Goal: Check status: Check status

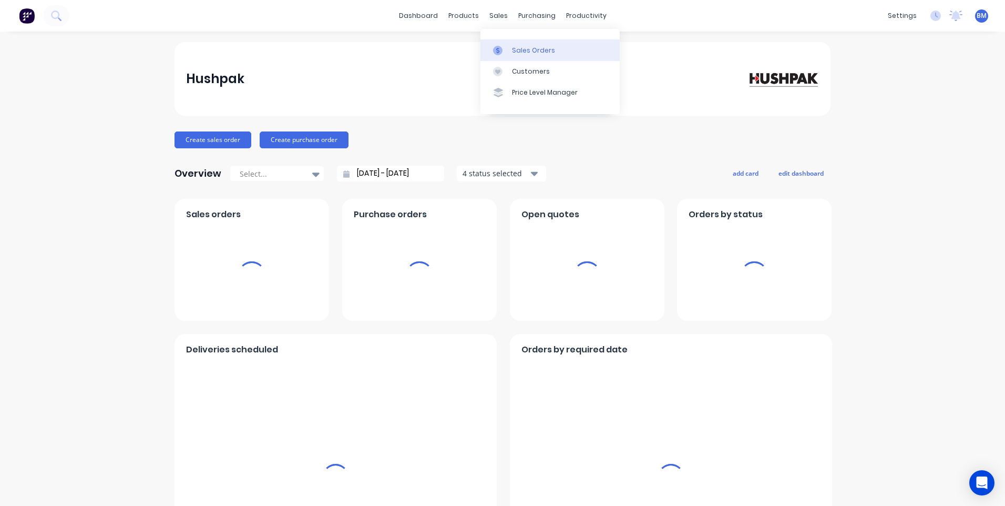
click at [504, 49] on div at bounding box center [501, 50] width 16 height 9
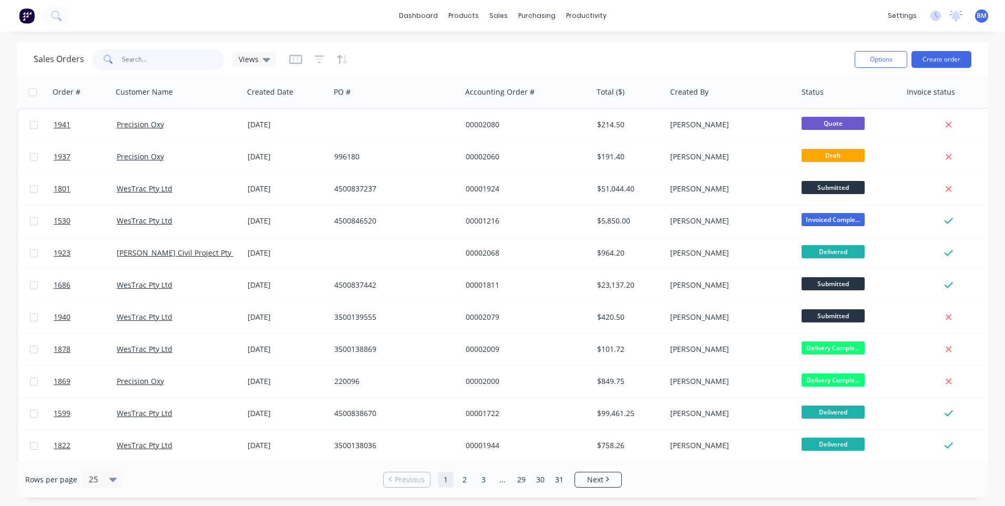
click at [180, 63] on input "text" at bounding box center [173, 59] width 102 height 21
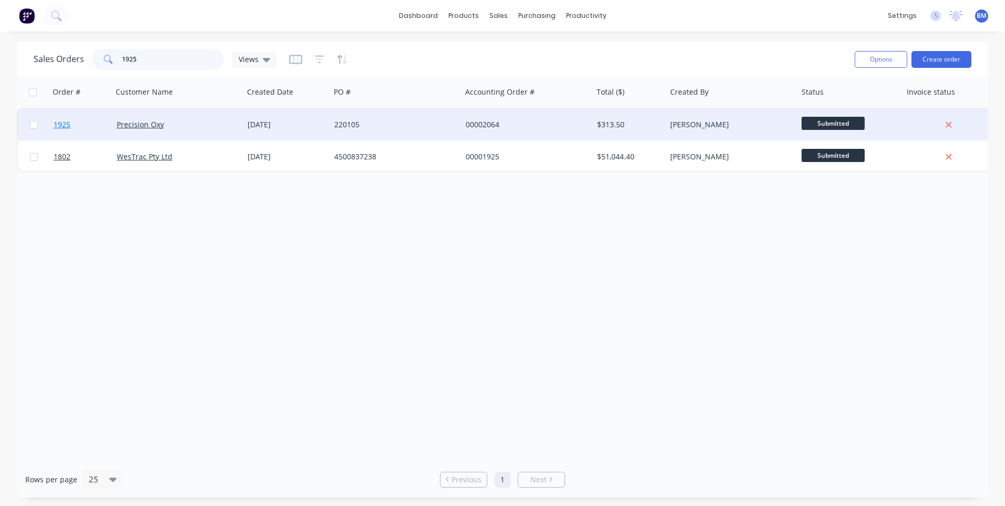
type input "1925"
click at [65, 124] on span "1925" at bounding box center [62, 124] width 17 height 11
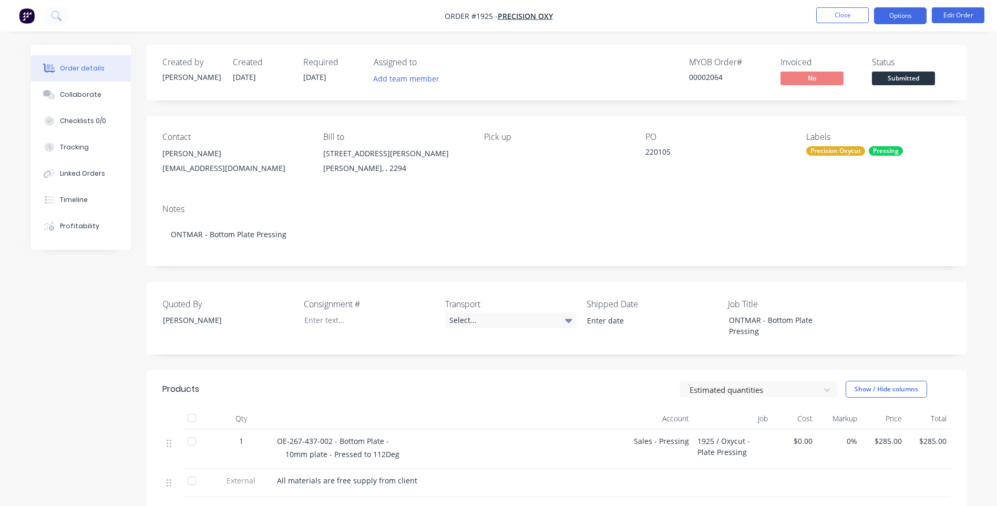
click at [907, 16] on button "Options" at bounding box center [900, 15] width 53 height 17
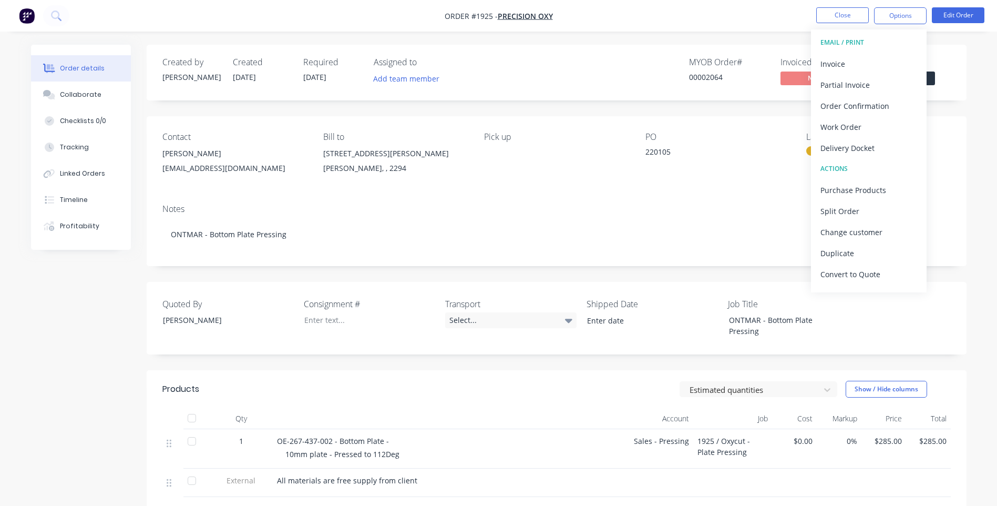
click at [697, 207] on div "Notes" at bounding box center [556, 209] width 788 height 10
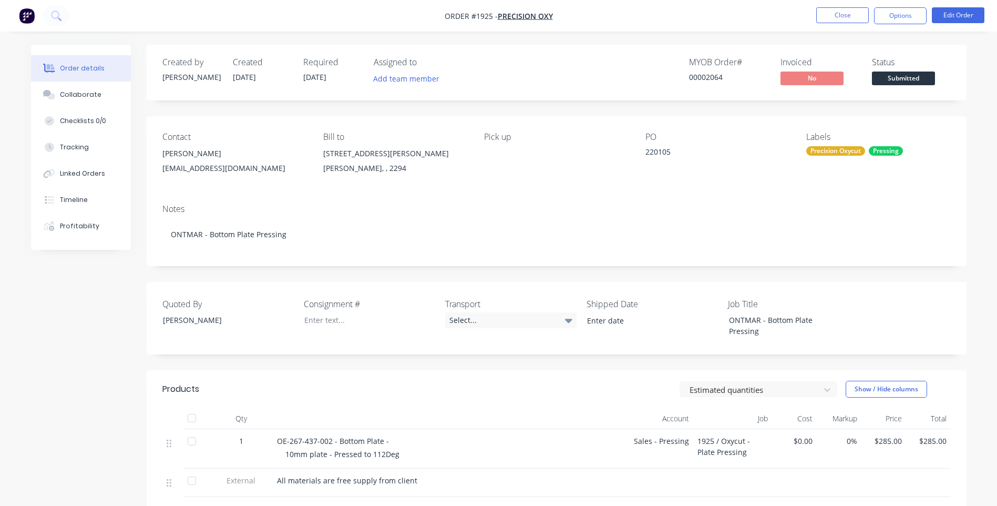
click at [520, 179] on div "Pick up" at bounding box center [556, 156] width 144 height 48
click at [905, 20] on button "Options" at bounding box center [900, 15] width 53 height 17
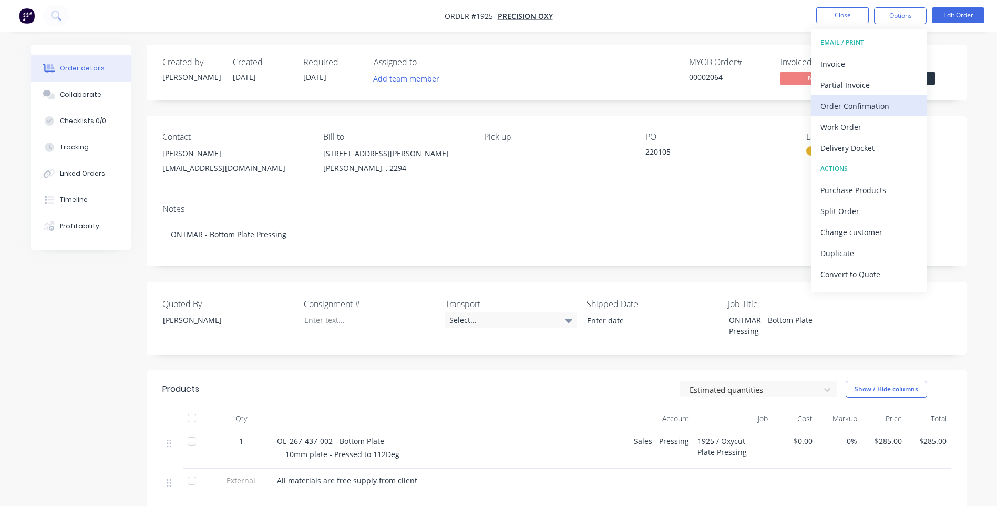
click at [869, 110] on div "Order Confirmation" at bounding box center [868, 105] width 97 height 15
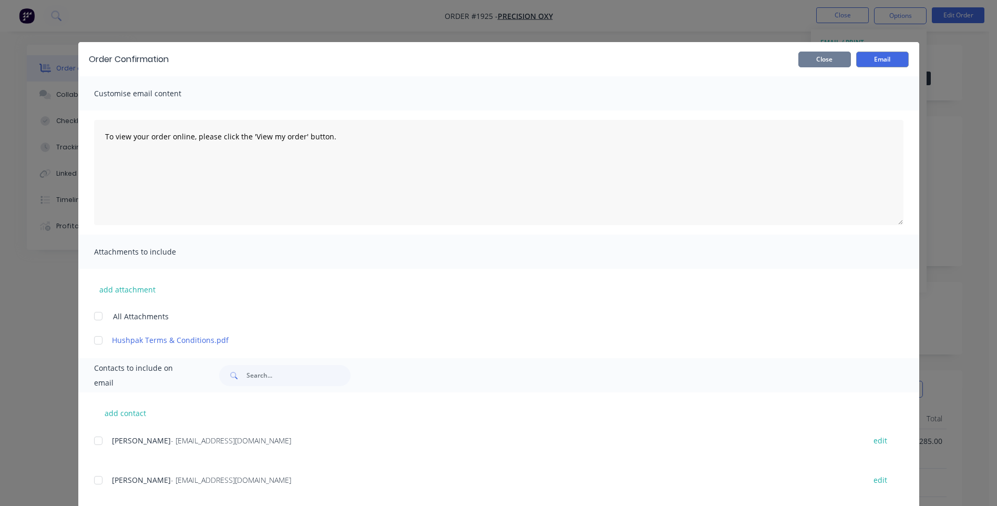
click at [812, 65] on button "Close" at bounding box center [824, 60] width 53 height 16
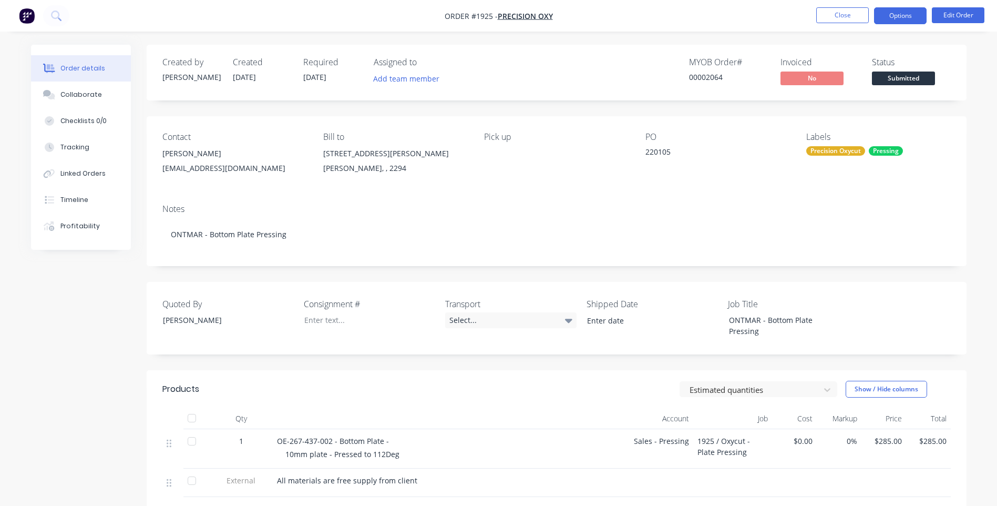
click at [890, 15] on button "Options" at bounding box center [900, 15] width 53 height 17
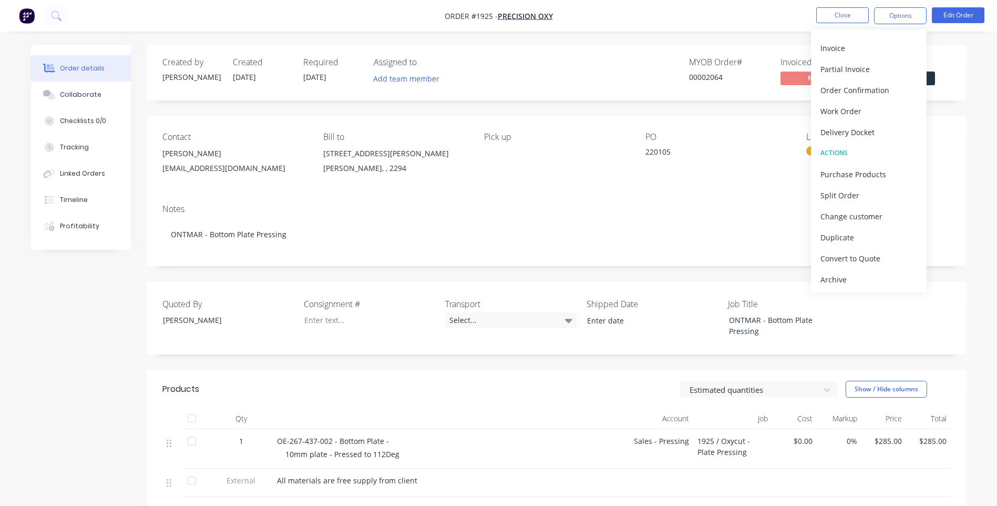
click at [716, 208] on div "Notes" at bounding box center [556, 209] width 788 height 10
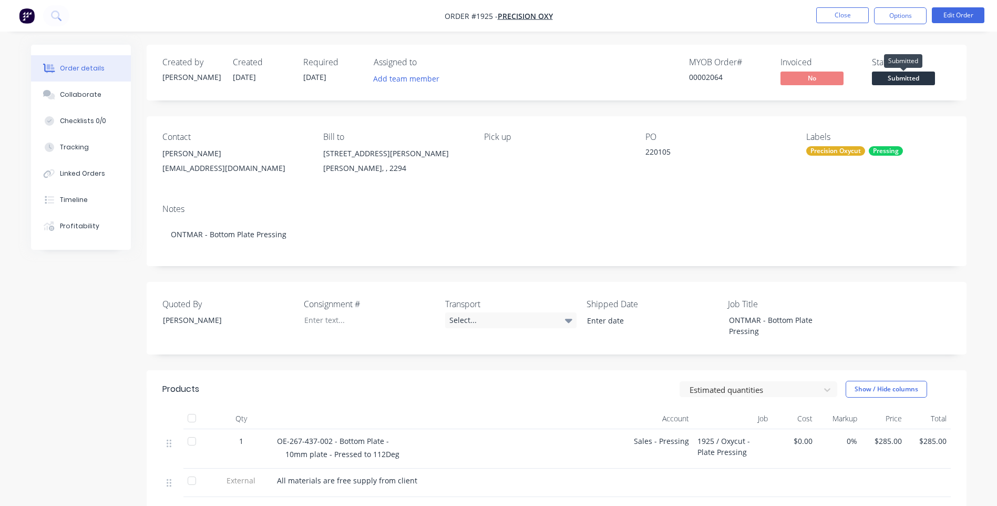
click at [909, 71] on span "Submitted" at bounding box center [903, 77] width 63 height 13
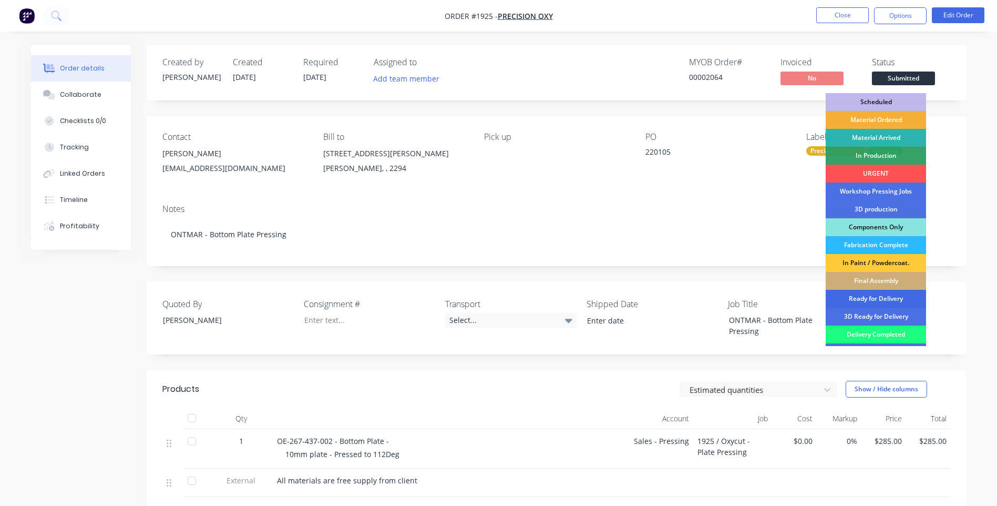
click at [877, 296] on div "Ready for Delivery" at bounding box center [876, 299] width 100 height 18
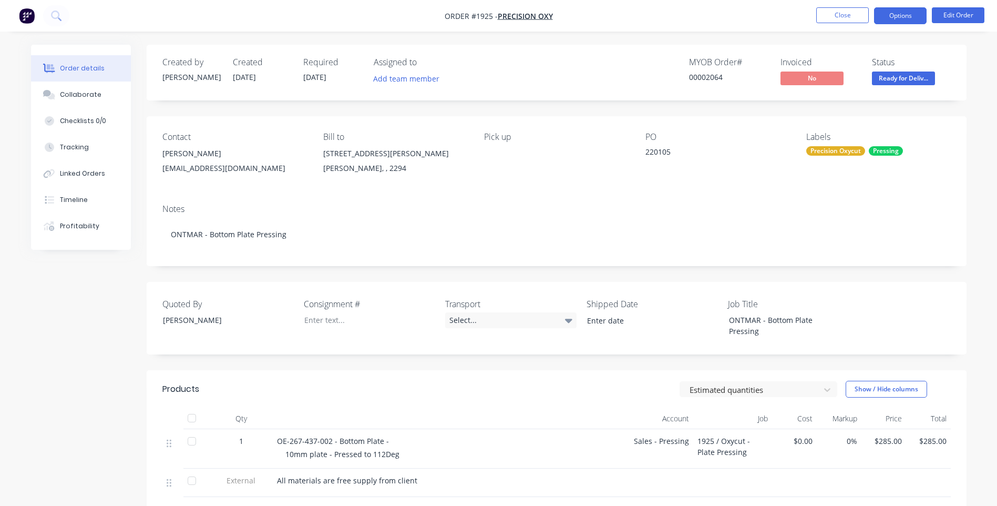
click at [900, 13] on button "Options" at bounding box center [900, 15] width 53 height 17
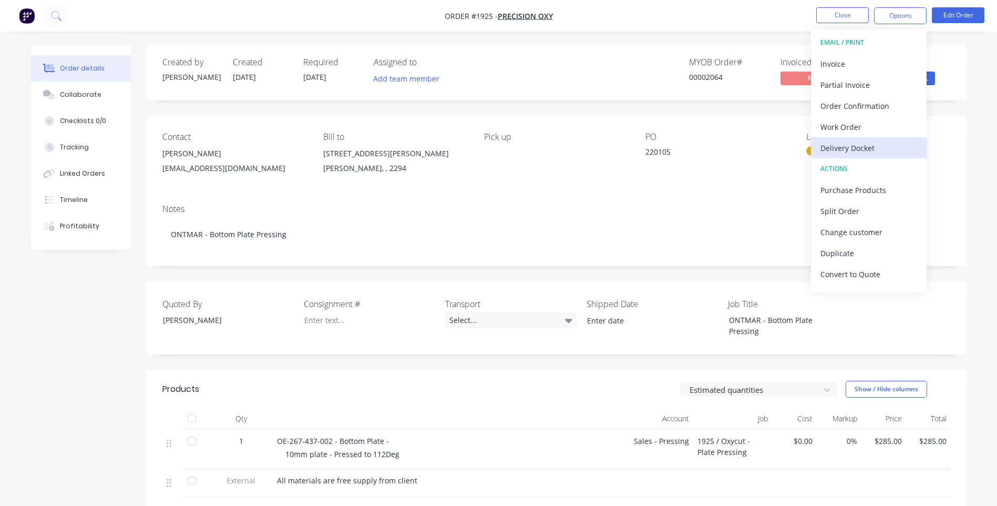
click at [864, 146] on div "Delivery Docket" at bounding box center [868, 147] width 97 height 15
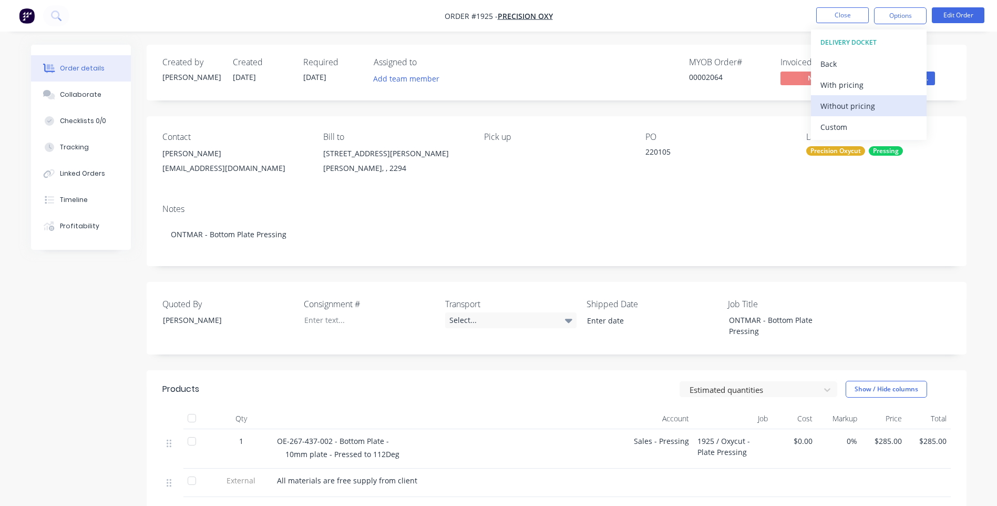
click at [854, 109] on div "Without pricing" at bounding box center [868, 105] width 97 height 15
